Goal: Information Seeking & Learning: Check status

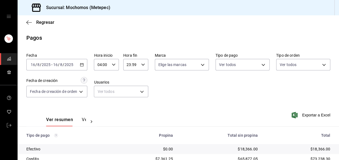
scroll to position [92, 0]
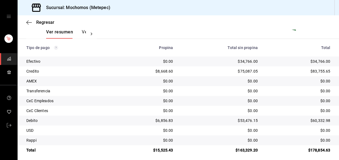
scroll to position [92, 0]
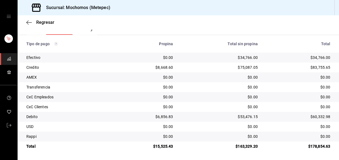
click at [218, 120] on td "$53,476.15" at bounding box center [219, 117] width 85 height 10
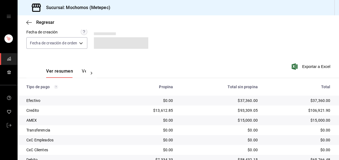
scroll to position [92, 0]
